Goal: Information Seeking & Learning: Learn about a topic

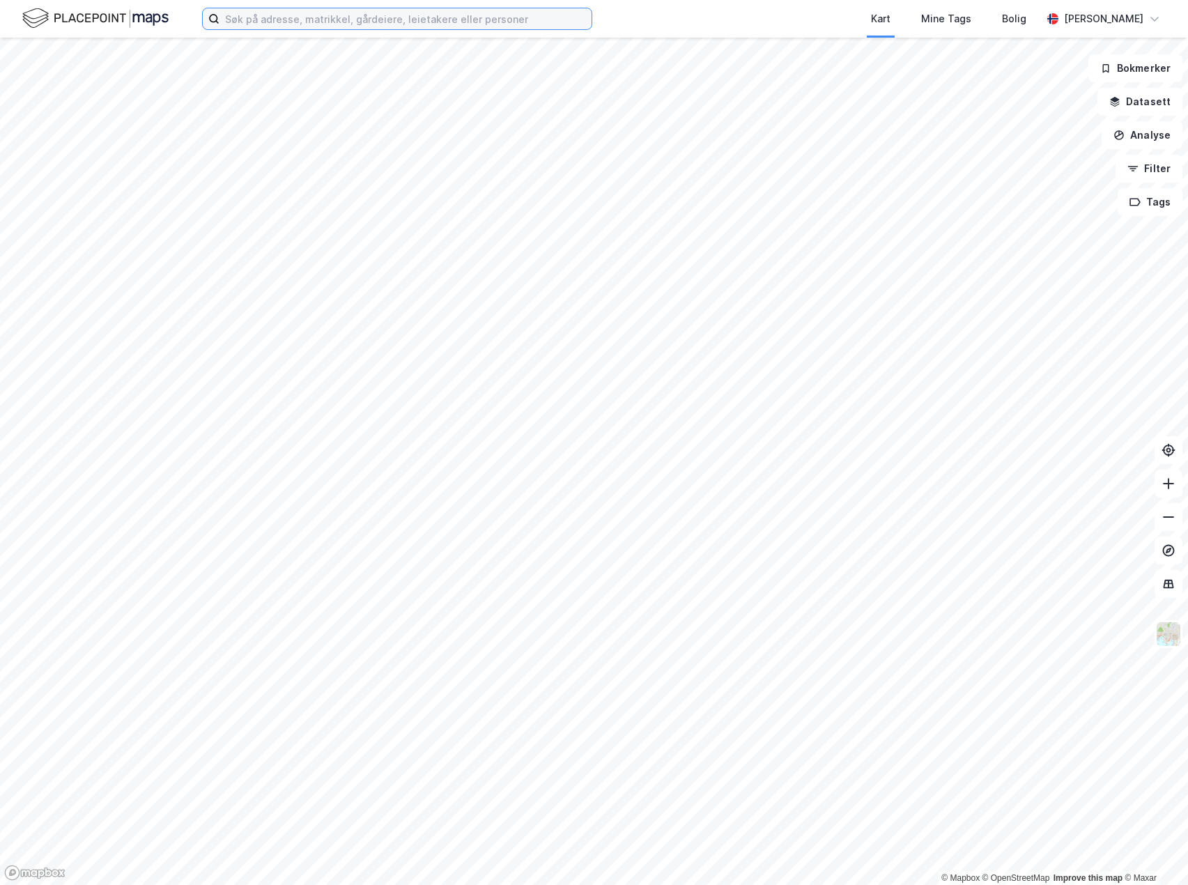
click at [297, 17] on input at bounding box center [406, 18] width 372 height 21
type input "k"
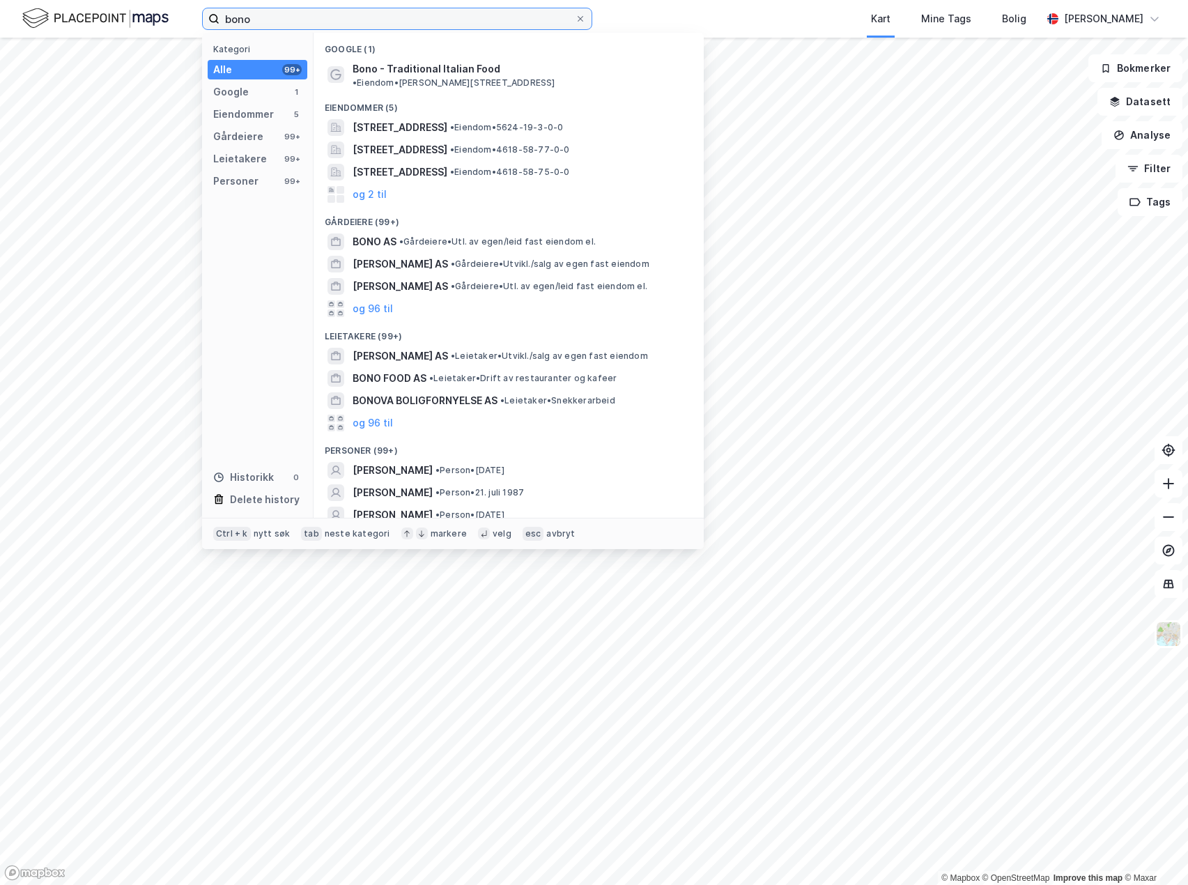
drag, startPoint x: 296, startPoint y: 17, endPoint x: 222, endPoint y: 6, distance: 74.0
click at [222, 6] on div "bono Kategori Alle 99+ Google 1 Eiendommer 5 Gårdeiere 99+ Leietakere 99+ Perso…" at bounding box center [594, 19] width 1188 height 38
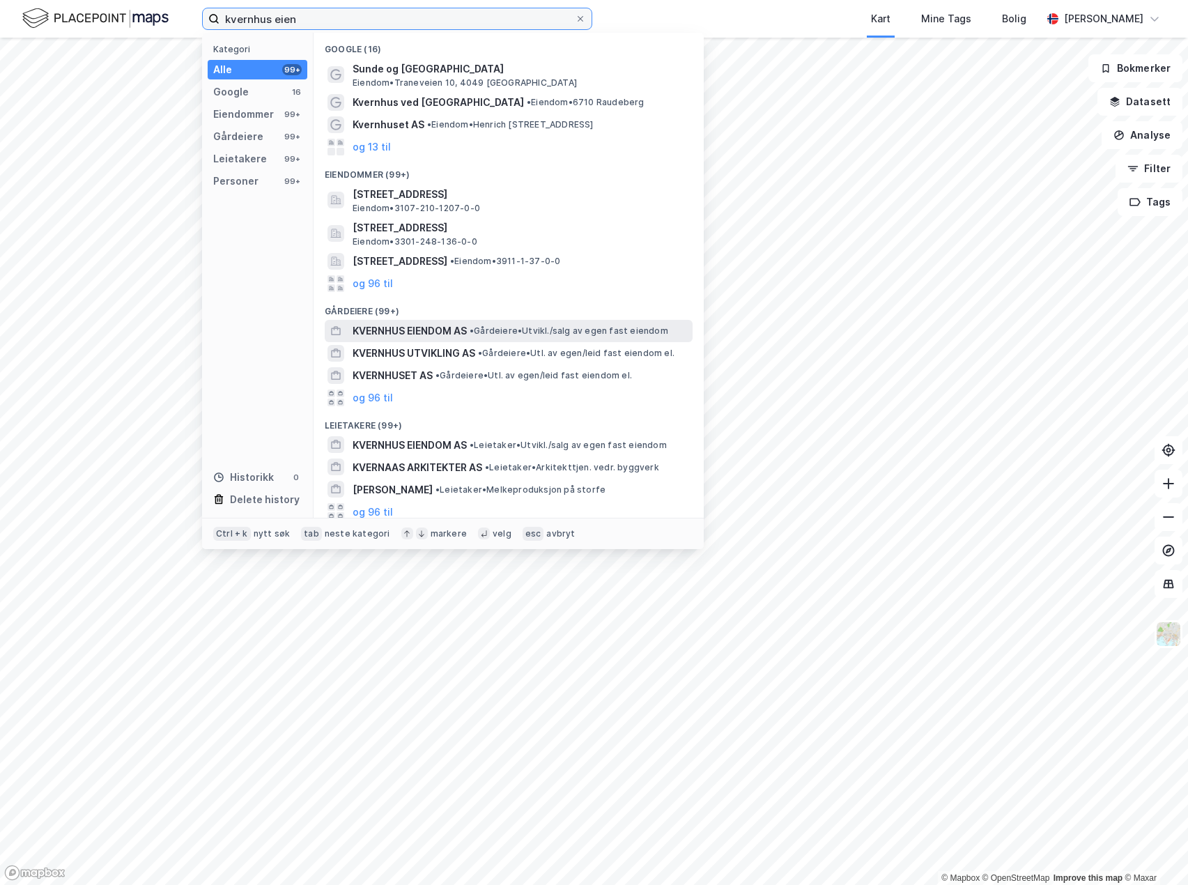
type input "kvernhus eien"
click at [431, 337] on span "KVERNHUS EIENDOM AS" at bounding box center [410, 331] width 114 height 17
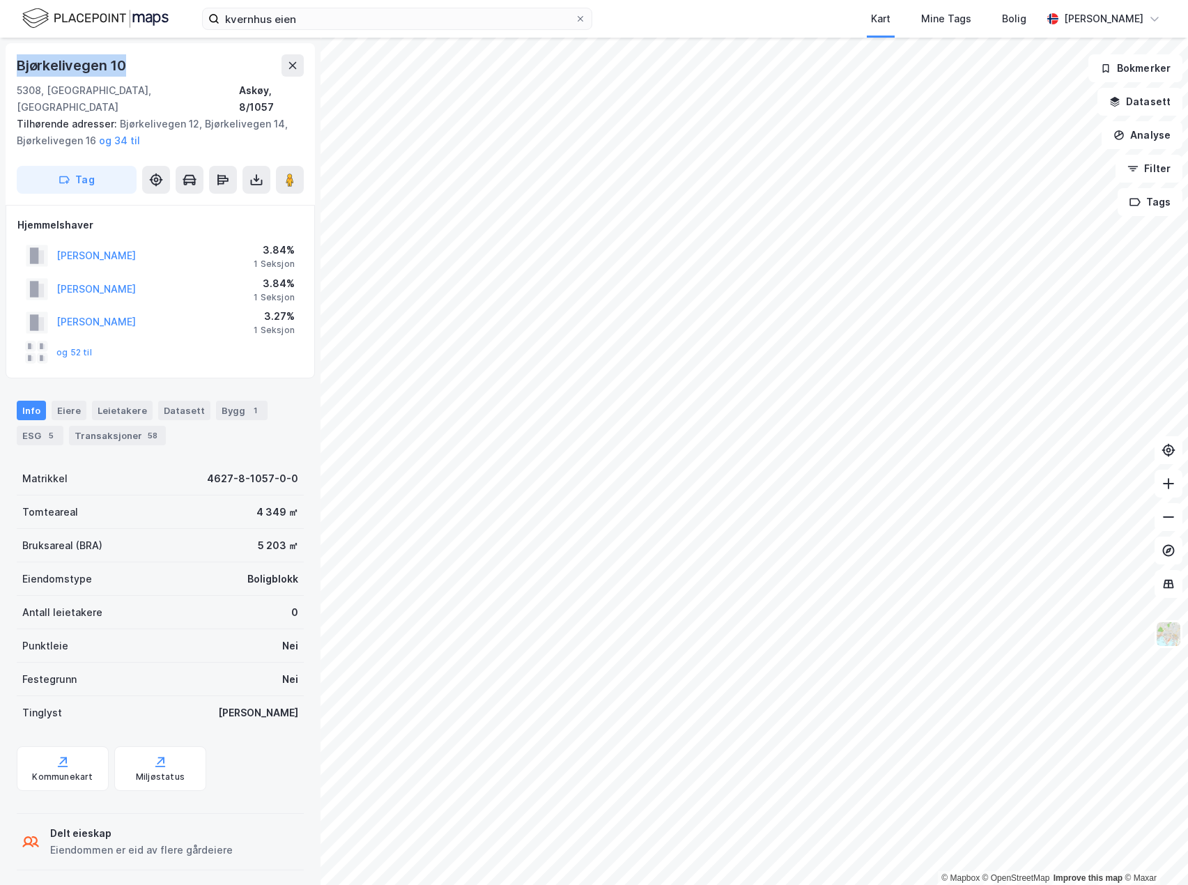
drag, startPoint x: 150, startPoint y: 69, endPoint x: 15, endPoint y: 69, distance: 134.5
click at [15, 69] on div "Bjørkelivegen 10 5308, [GEOGRAPHIC_DATA], [GEOGRAPHIC_DATA], 8/1057 Tilhørende …" at bounding box center [160, 124] width 309 height 162
copy div "Bjørkelivegen 10"
